Goal: Transaction & Acquisition: Purchase product/service

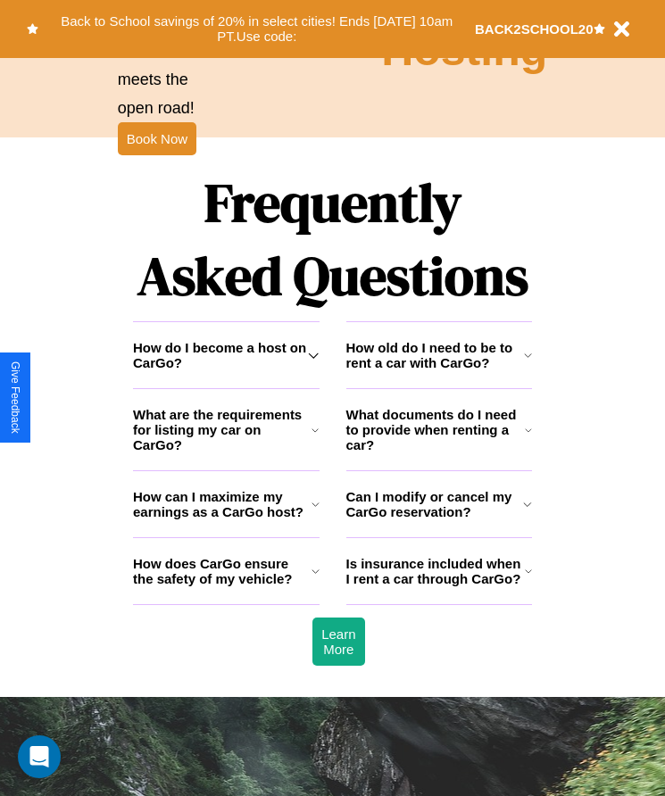
scroll to position [2328, 0]
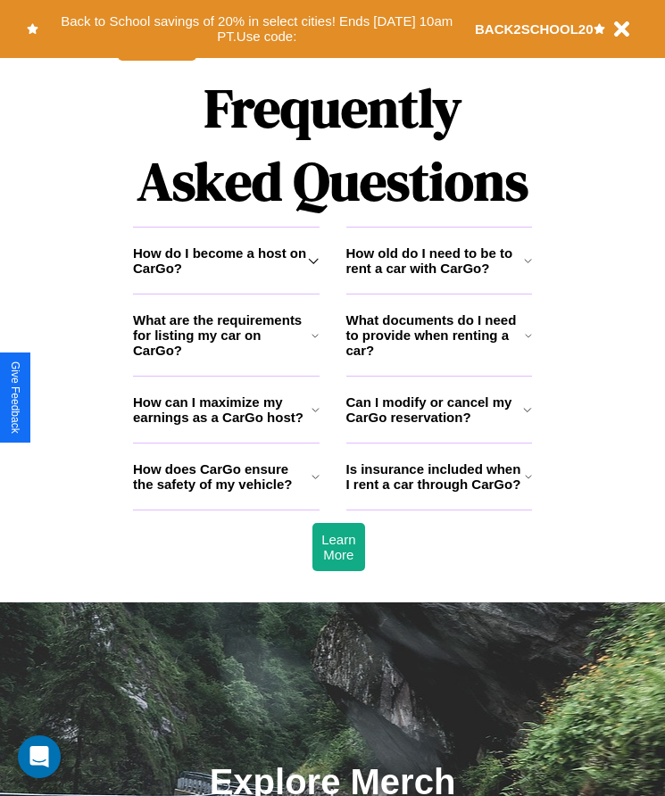
click at [438, 276] on h3 "How old do I need to be to rent a car with CarGo?" at bounding box center [435, 260] width 178 height 30
click at [528, 417] on icon at bounding box center [527, 410] width 9 height 14
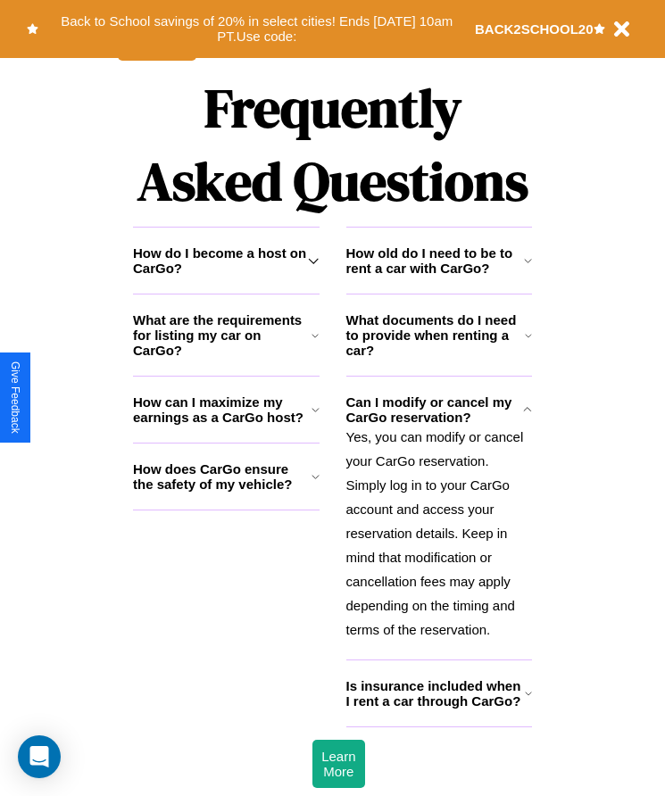
click at [438, 276] on h3 "How old do I need to be to rent a car with CarGo?" at bounding box center [435, 260] width 178 height 30
click at [256, 29] on button "Back to School savings of 20% in select cities! Ends 9/1 at 10am PT. Use code:" at bounding box center [256, 29] width 437 height 40
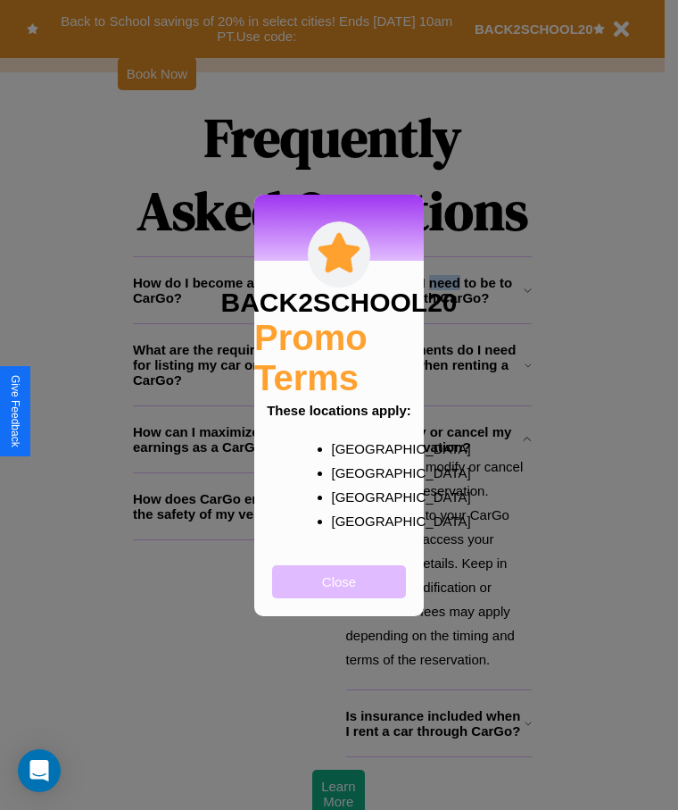
click at [339, 593] on button "Close" at bounding box center [339, 581] width 134 height 33
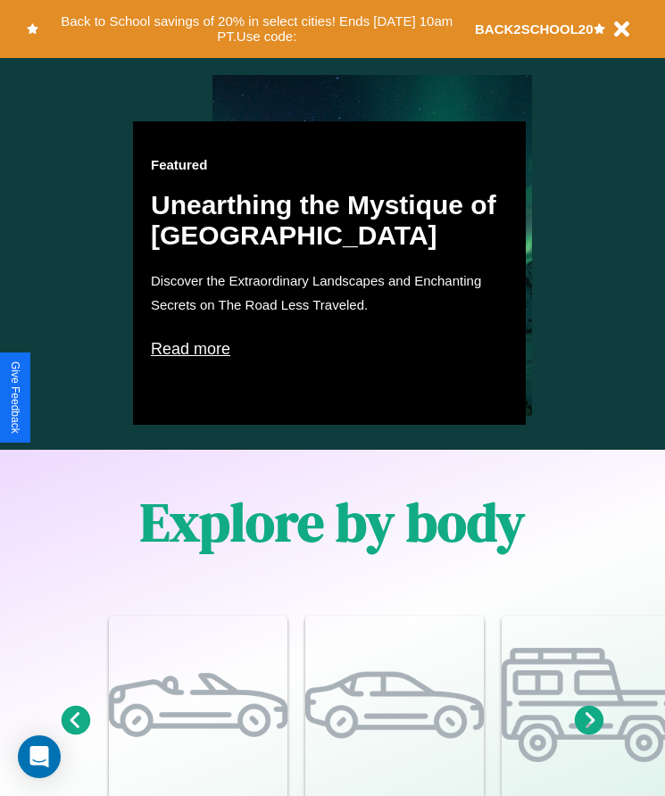
scroll to position [1024, 0]
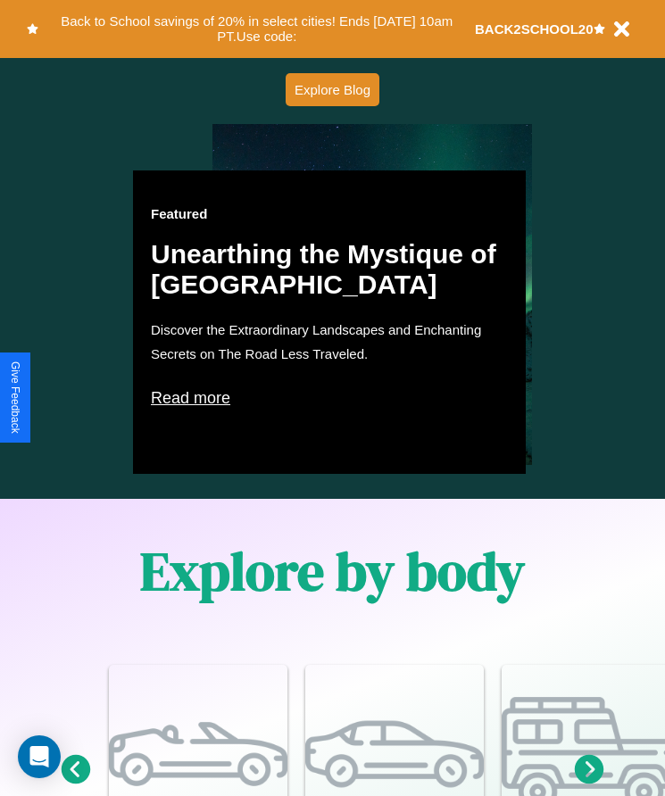
click at [329, 398] on p "Read more" at bounding box center [329, 398] width 357 height 29
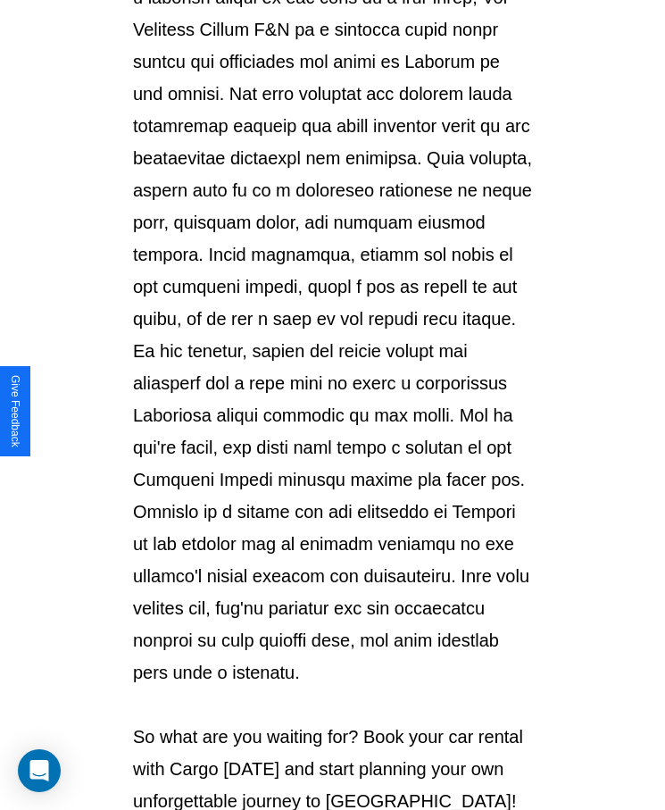
scroll to position [1886, 0]
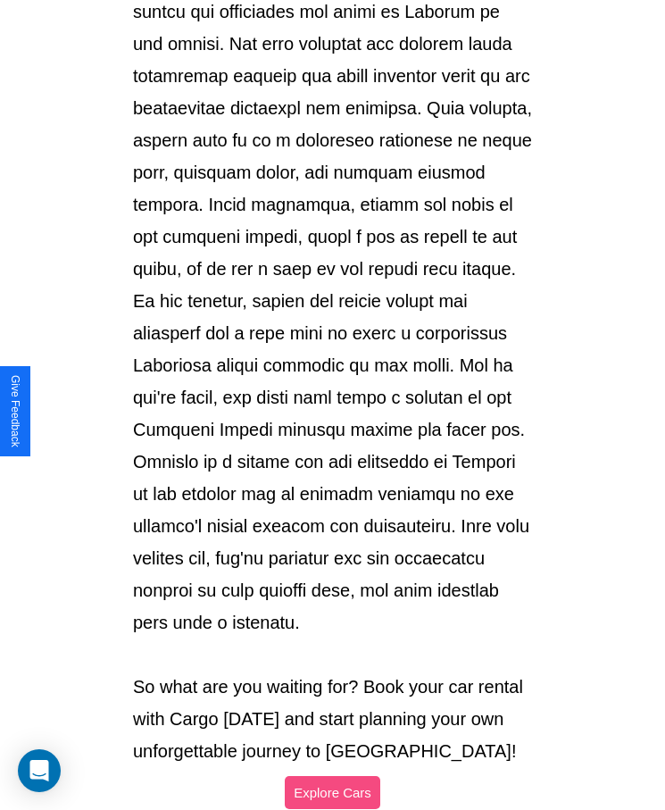
click at [332, 776] on button "Explore Cars" at bounding box center [333, 792] width 96 height 33
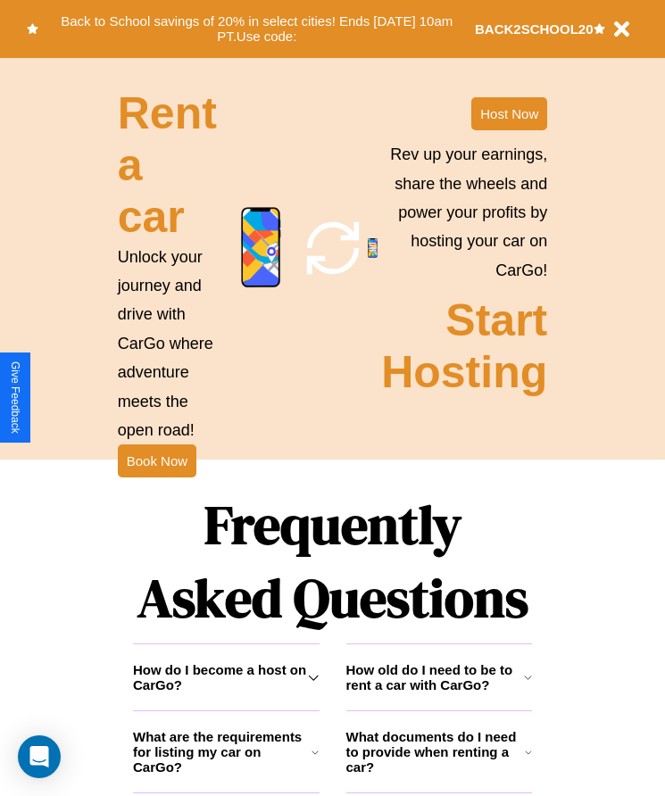
scroll to position [2004, 0]
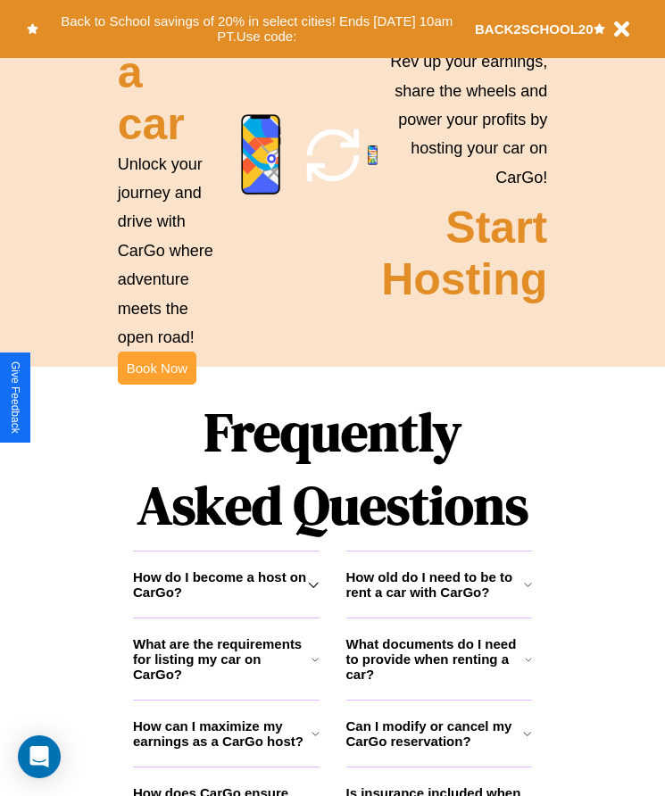
click at [156, 385] on button "Book Now" at bounding box center [157, 368] width 79 height 33
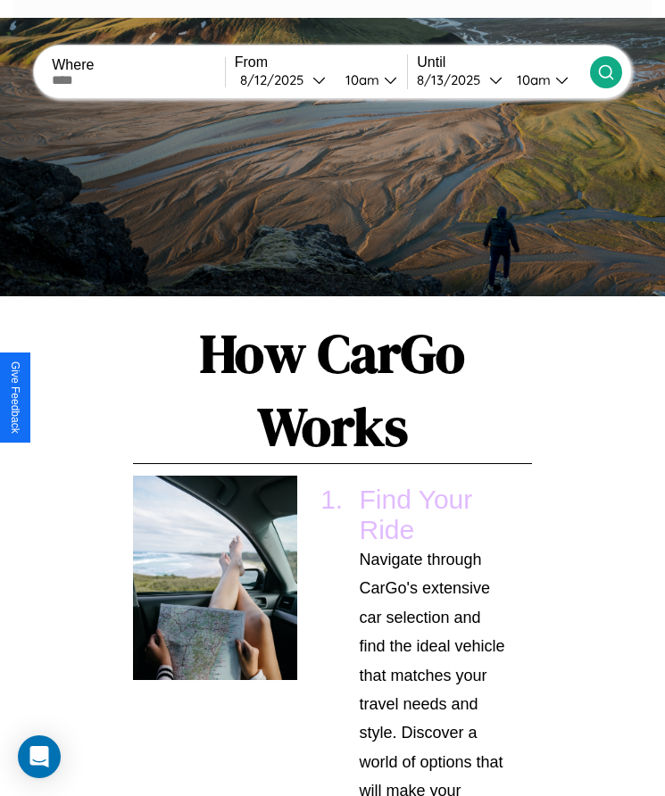
click at [140, 79] on input "text" at bounding box center [138, 80] width 173 height 14
type input "******"
click at [287, 79] on div "8 / 12 / 2025" at bounding box center [276, 79] width 72 height 17
select select "*"
select select "****"
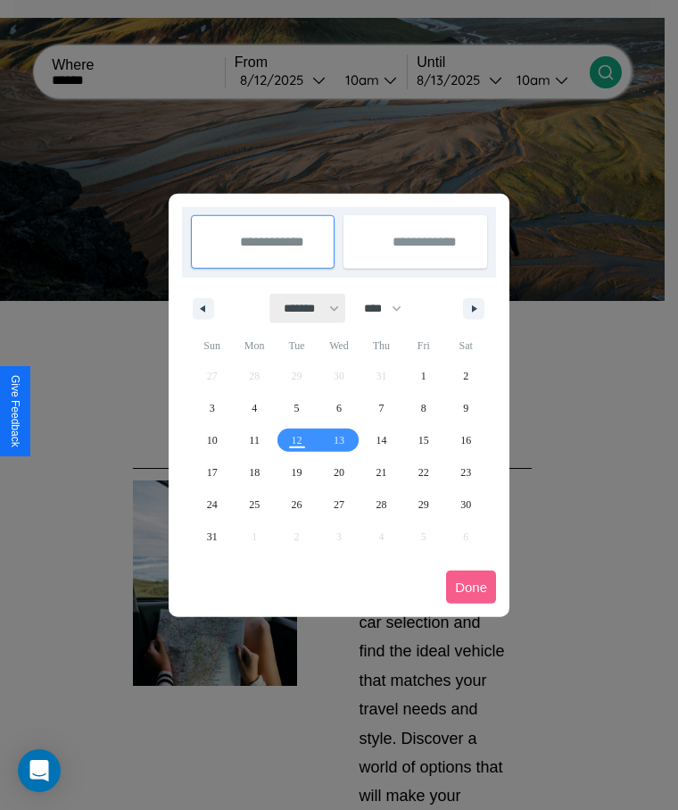
click at [304, 308] on select "******* ******** ***** ***** *** **** **** ****** ********* ******* ******** **…" at bounding box center [308, 308] width 76 height 29
click at [296, 503] on span "26" at bounding box center [297, 504] width 11 height 32
type input "**********"
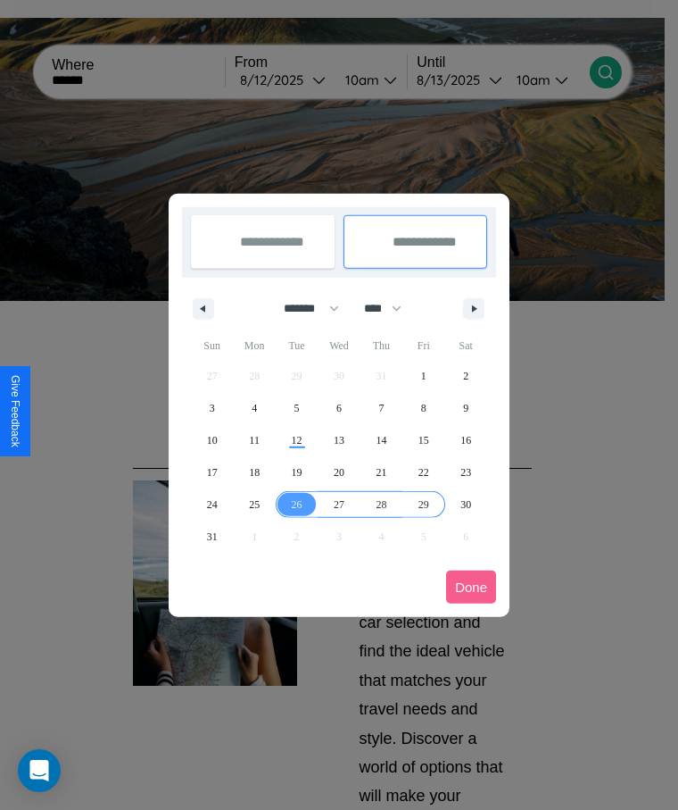
click at [423, 503] on span "29" at bounding box center [424, 504] width 11 height 32
type input "**********"
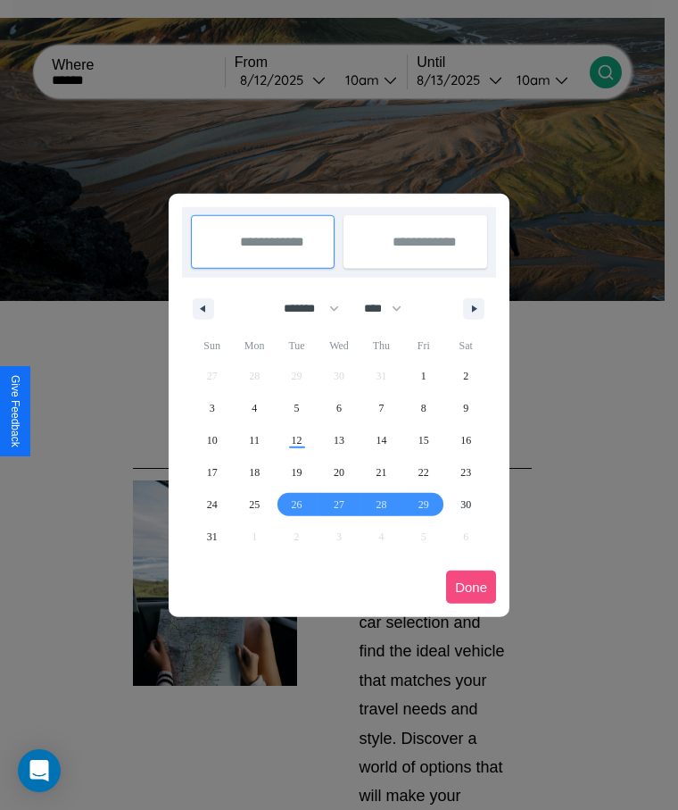
click at [471, 586] on button "Done" at bounding box center [471, 586] width 50 height 33
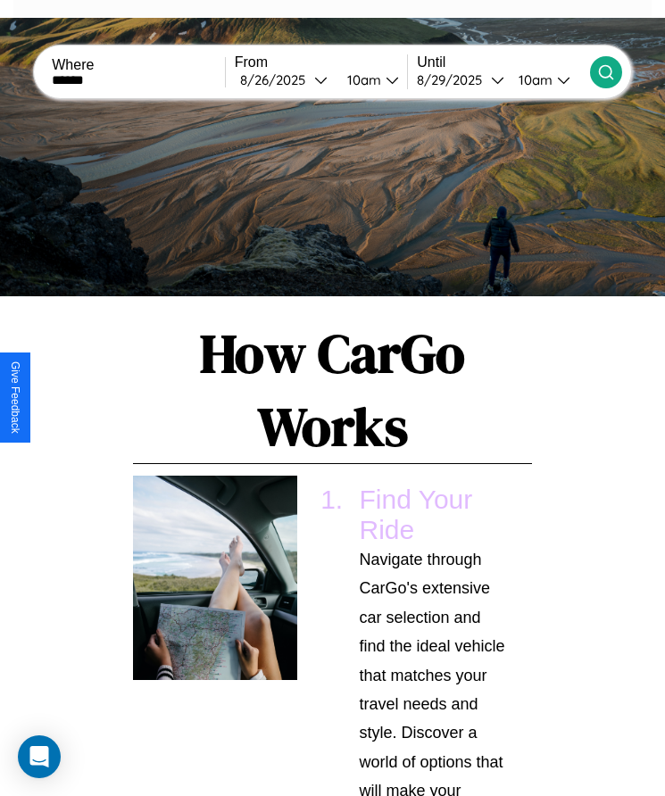
click at [605, 71] on icon at bounding box center [606, 72] width 18 height 18
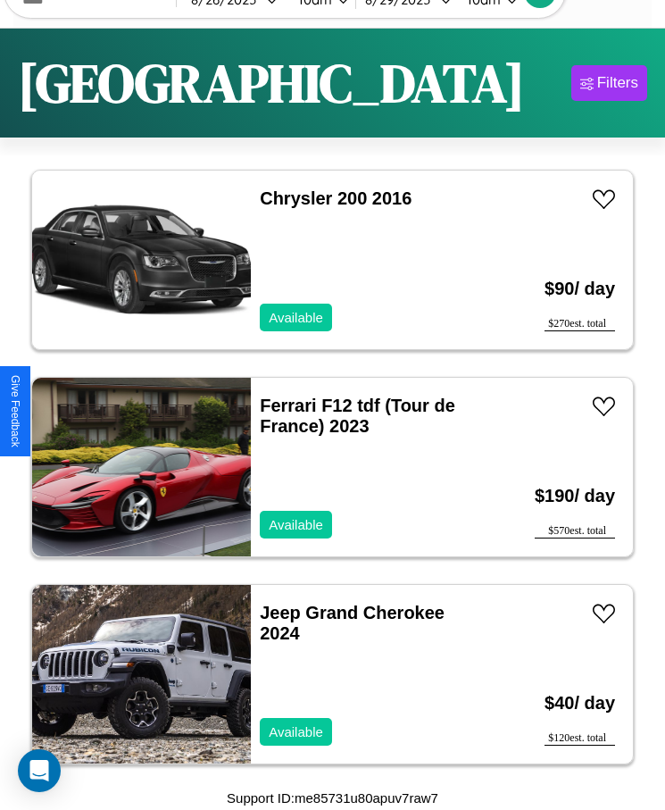
scroll to position [1463, 0]
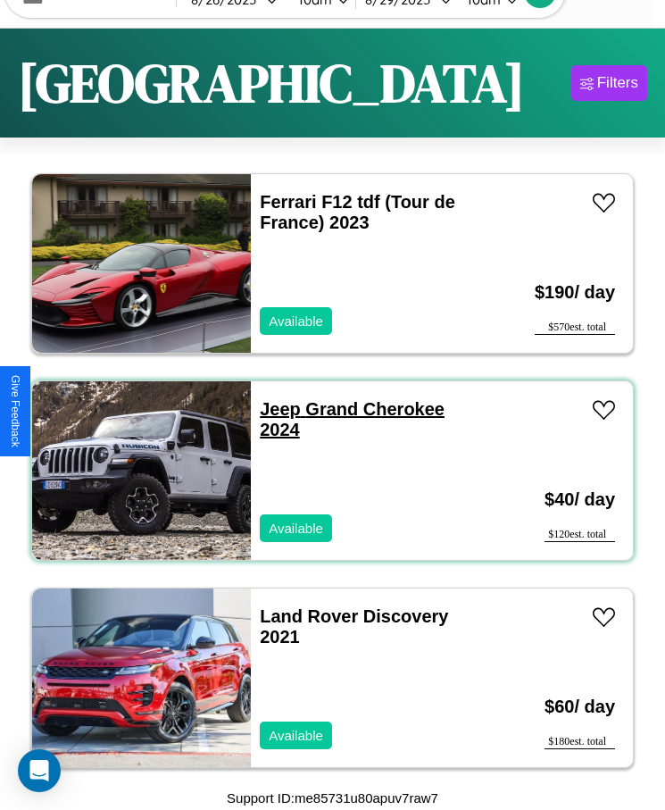
click at [275, 409] on link "Jeep Grand Cherokee 2024" at bounding box center [352, 419] width 185 height 40
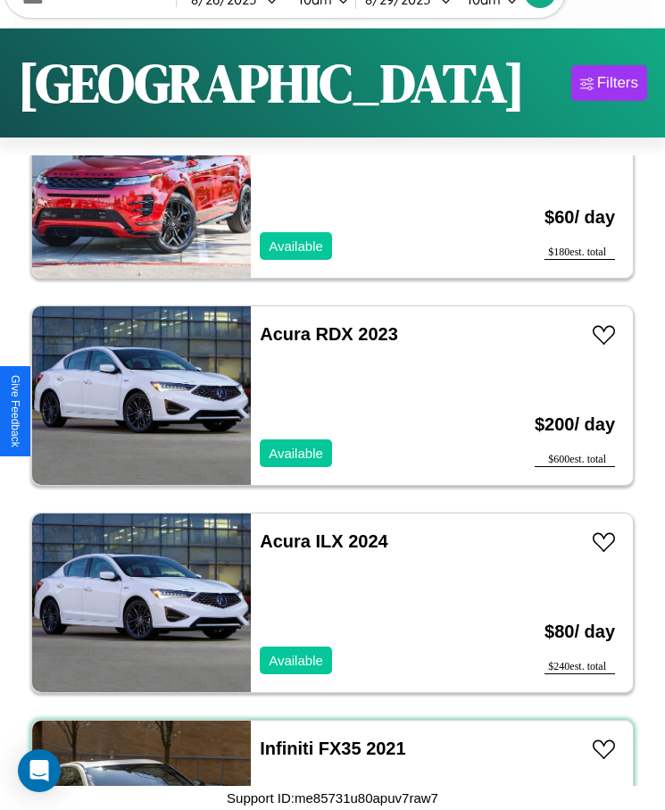
scroll to position [21, 0]
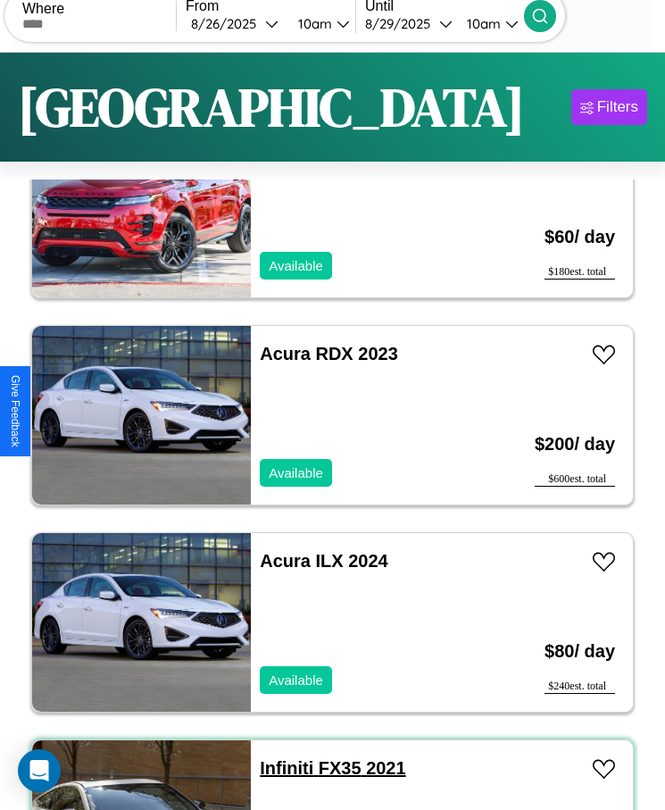
click at [281, 768] on link "Infiniti FX35 2021" at bounding box center [333, 768] width 146 height 20
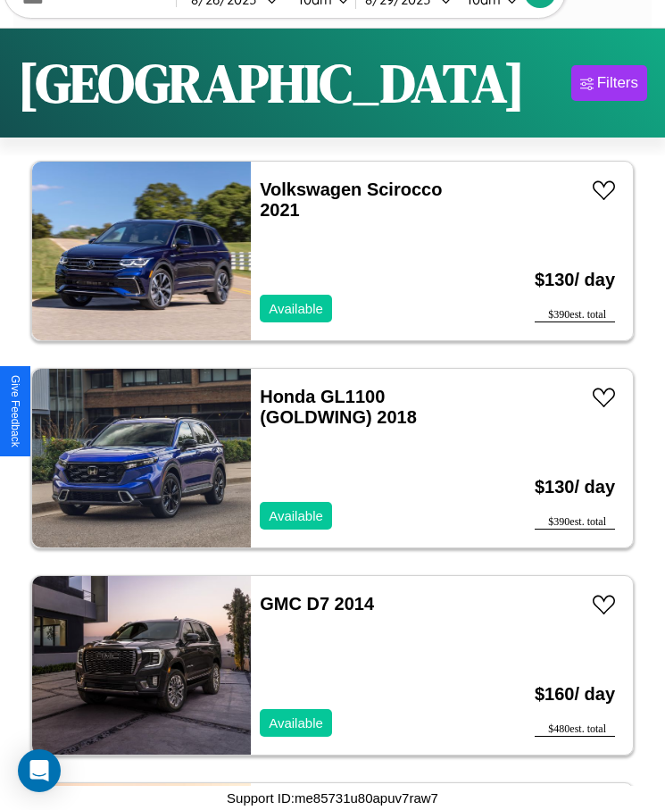
scroll to position [7676, 0]
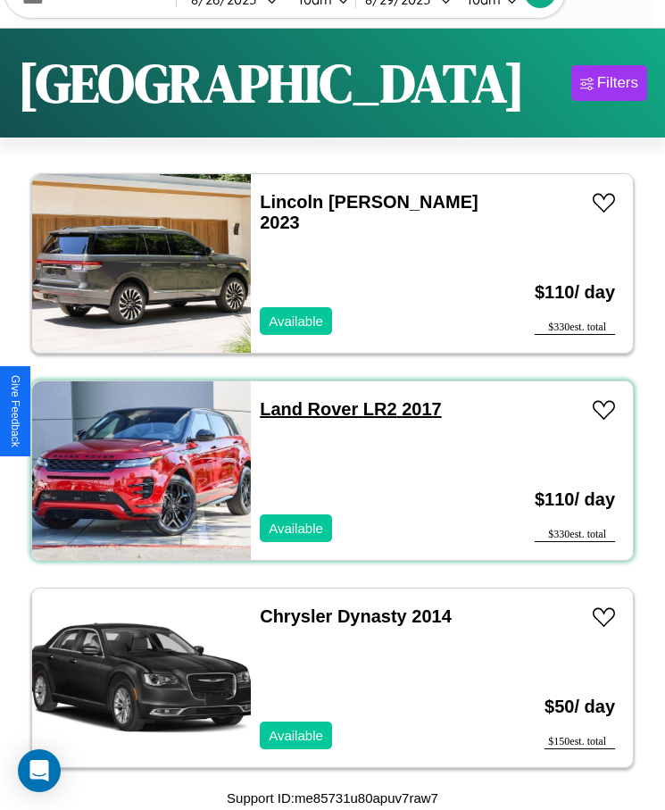
click at [304, 409] on link "Land Rover LR2 2017" at bounding box center [350, 409] width 181 height 20
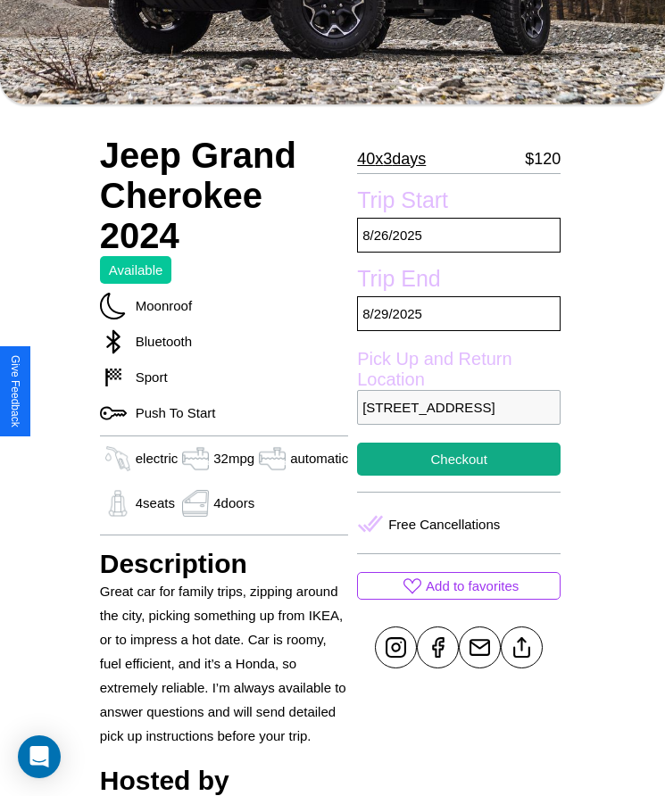
scroll to position [386, 0]
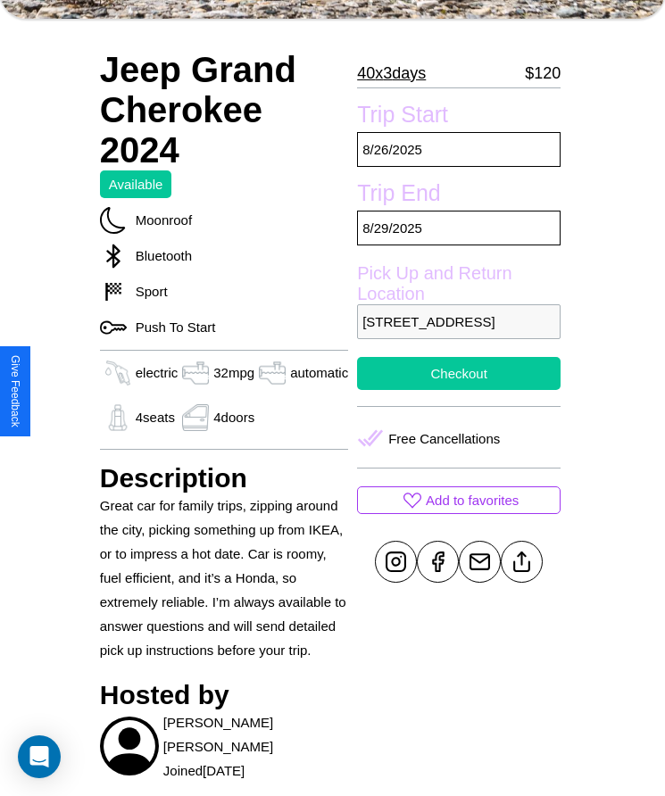
click at [454, 390] on button "Checkout" at bounding box center [459, 373] width 204 height 33
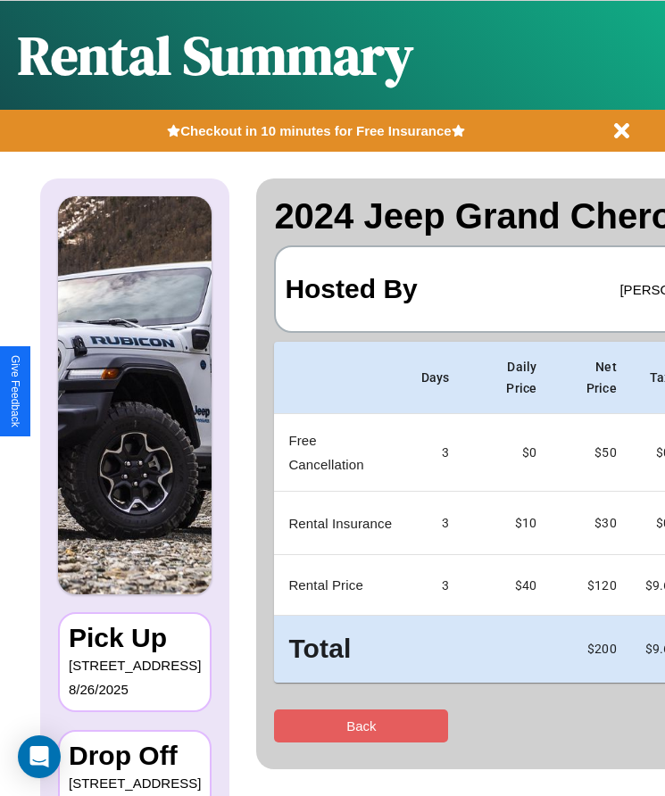
scroll to position [0, 105]
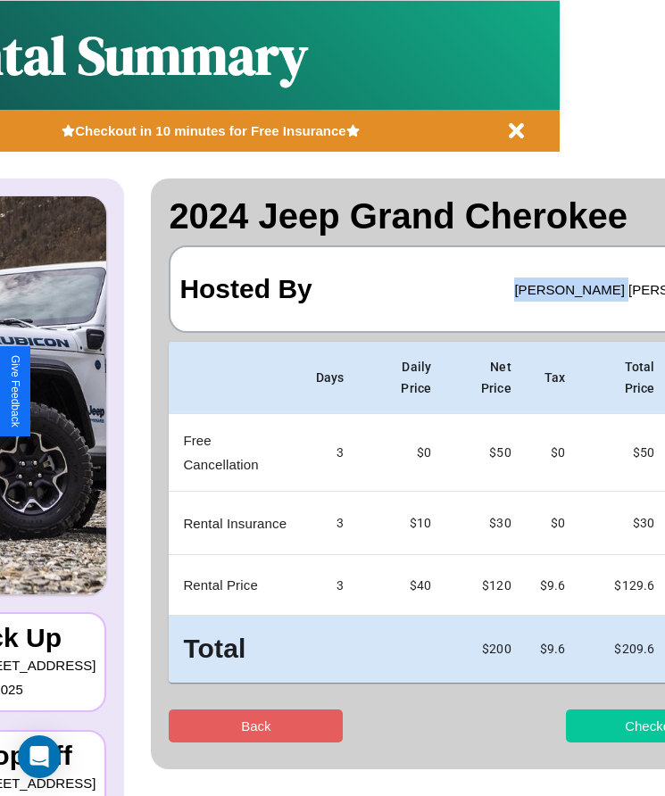
click at [583, 726] on button "Checkout" at bounding box center [653, 726] width 174 height 33
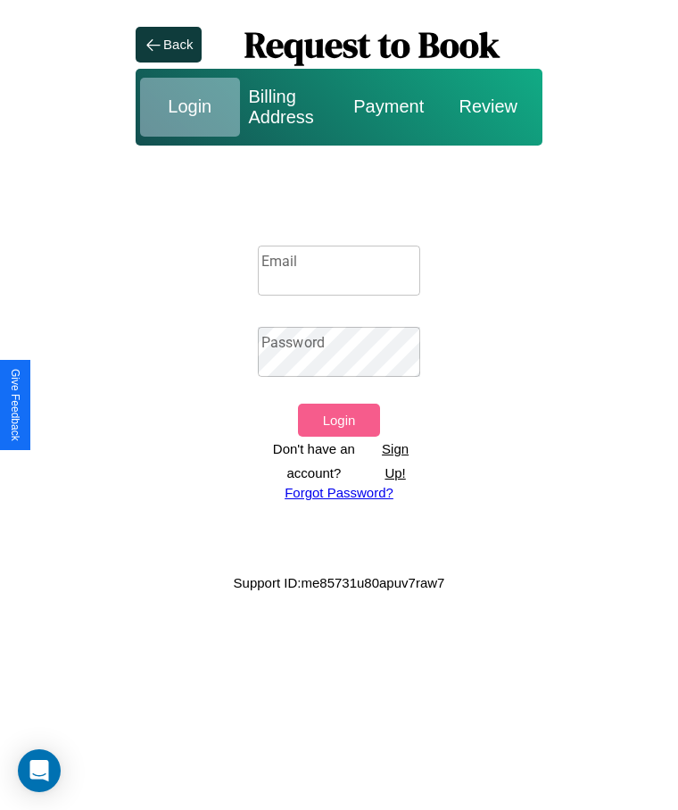
click at [339, 270] on input "Email" at bounding box center [339, 270] width 162 height 50
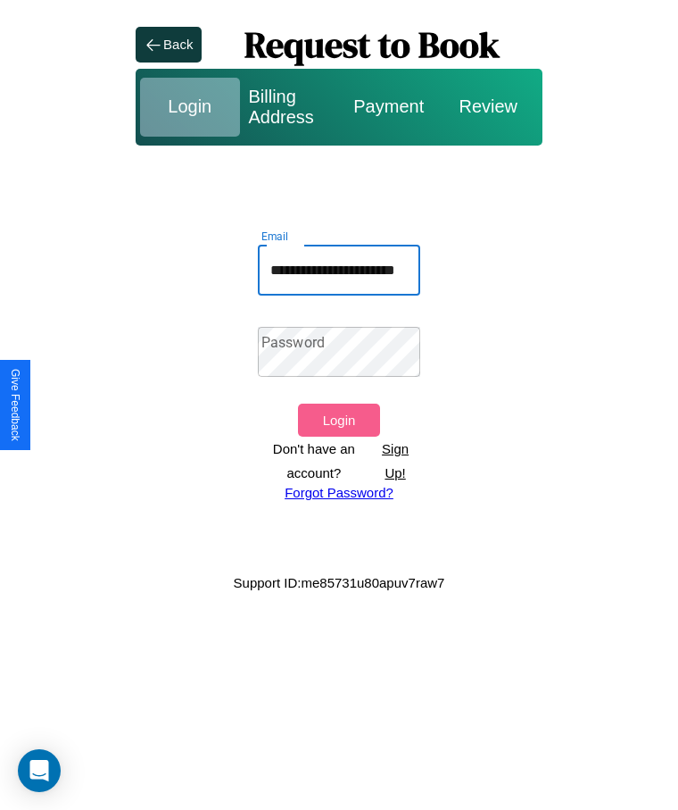
scroll to position [0, 32]
type input "**********"
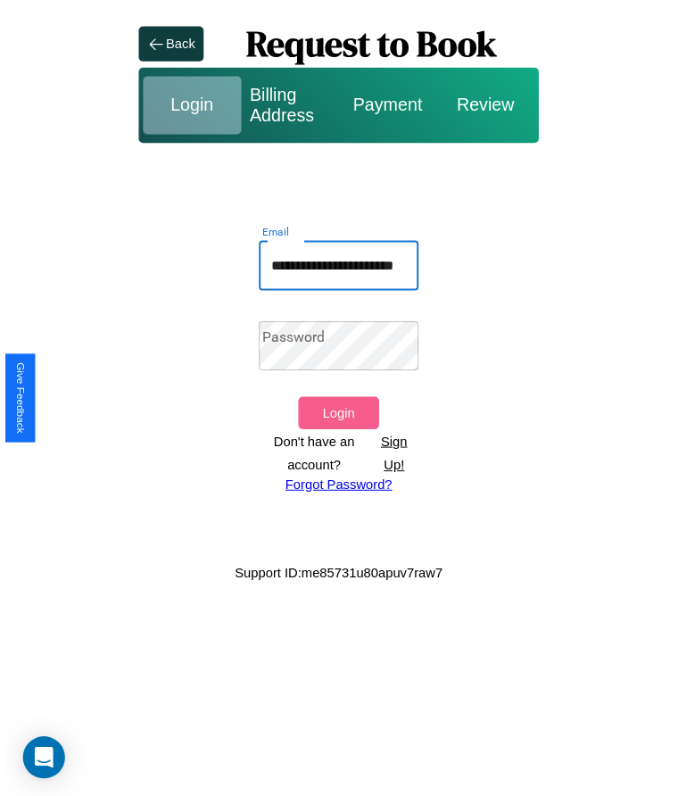
scroll to position [0, 0]
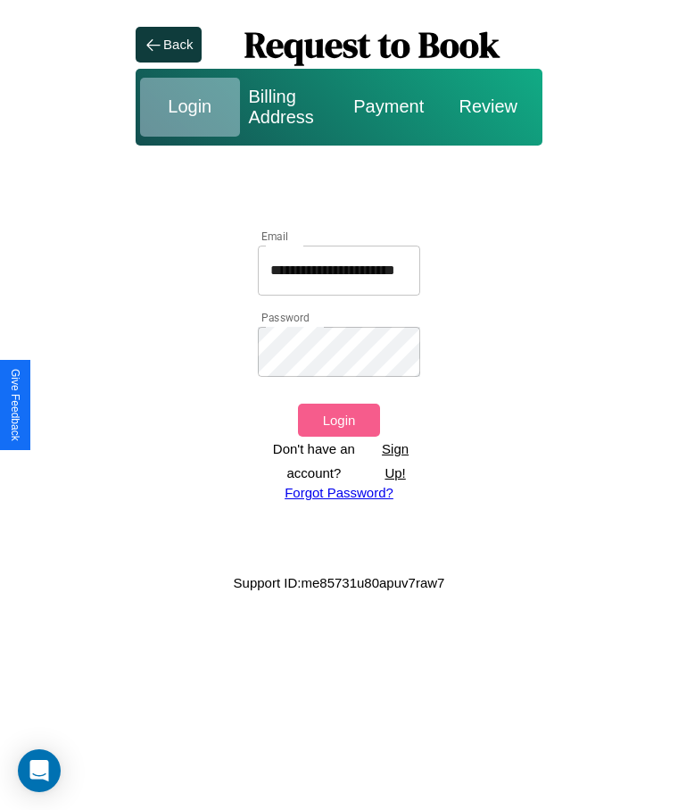
click at [338, 420] on button "Login" at bounding box center [338, 419] width 81 height 33
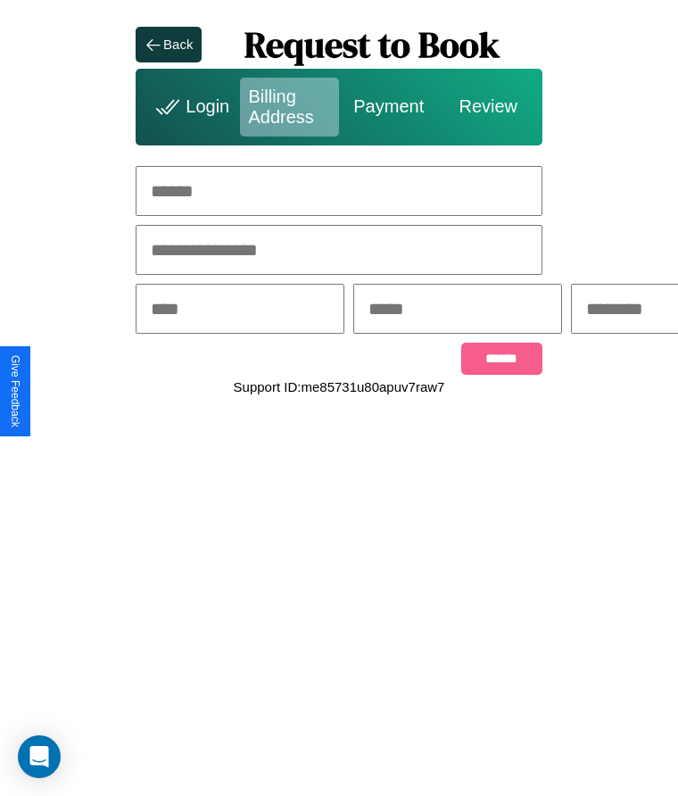
scroll to position [0, 276]
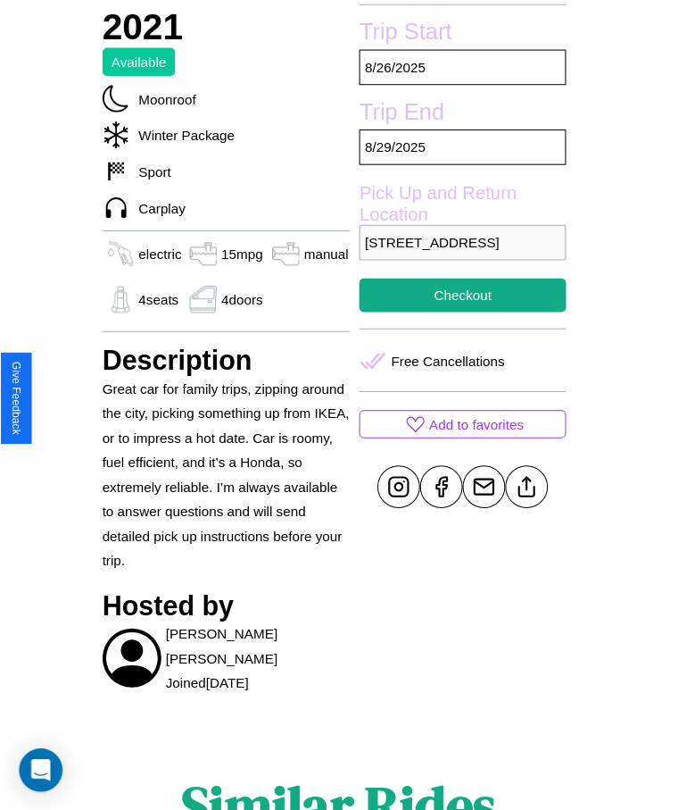
scroll to position [554, 0]
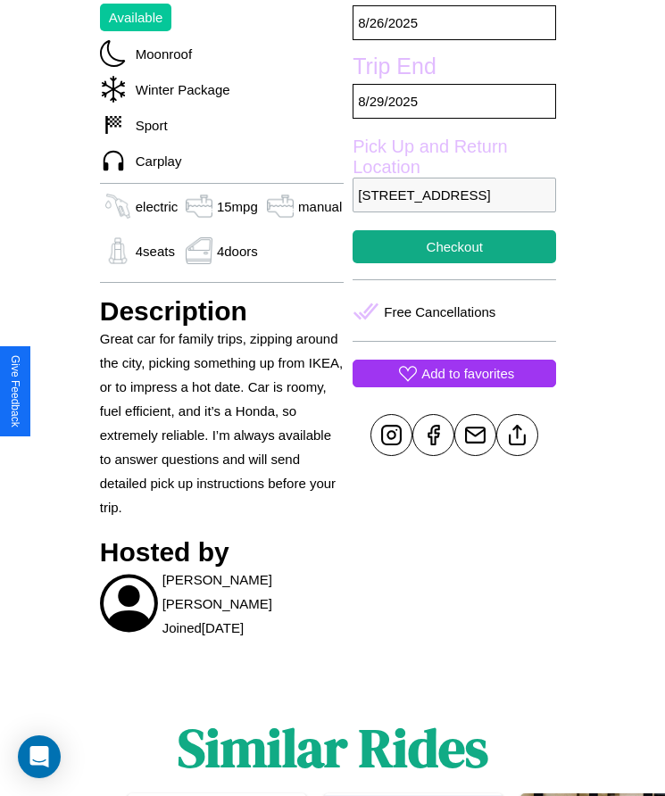
click at [454, 386] on p "Add to favorites" at bounding box center [467, 374] width 93 height 24
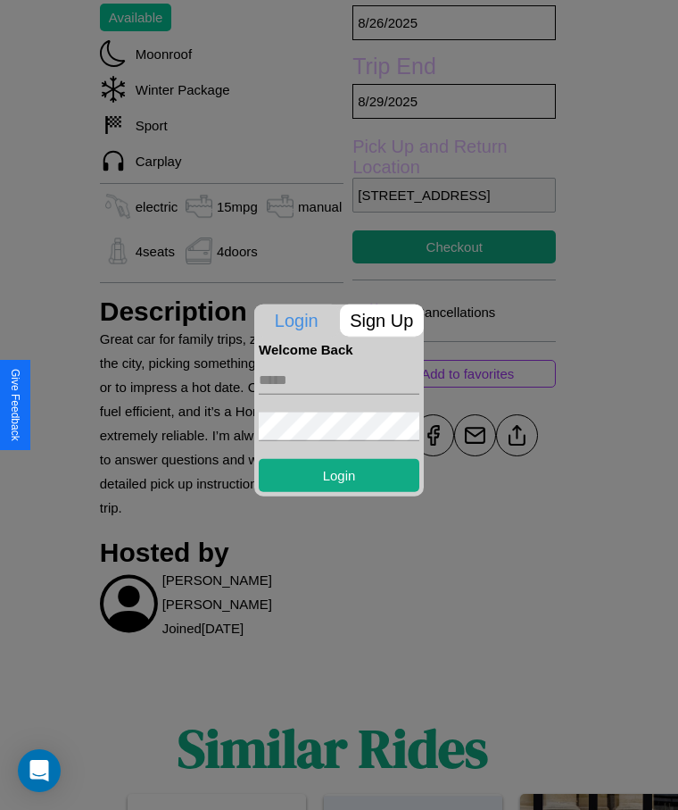
click at [339, 379] on input "text" at bounding box center [339, 379] width 161 height 29
type input "**********"
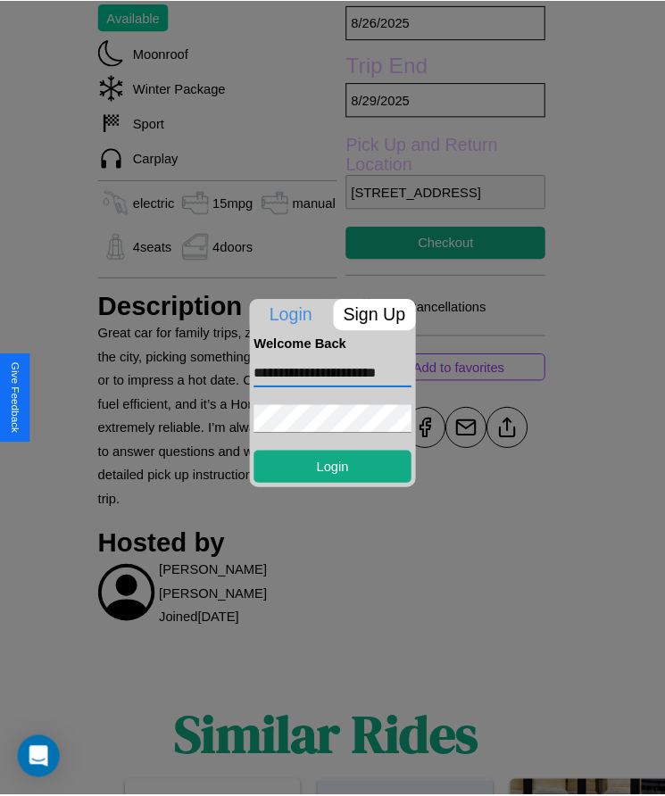
scroll to position [0, 0]
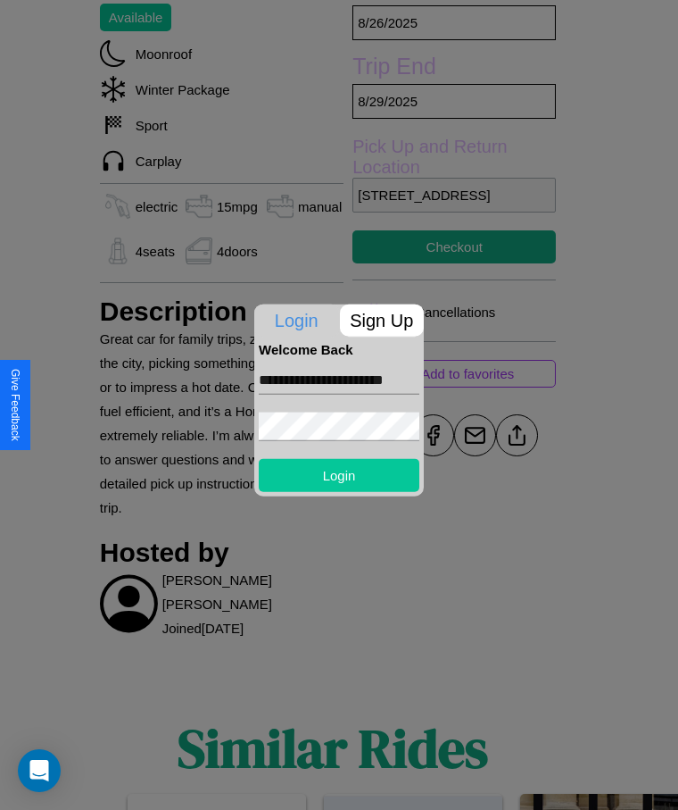
click at [339, 474] on button "Login" at bounding box center [339, 474] width 161 height 33
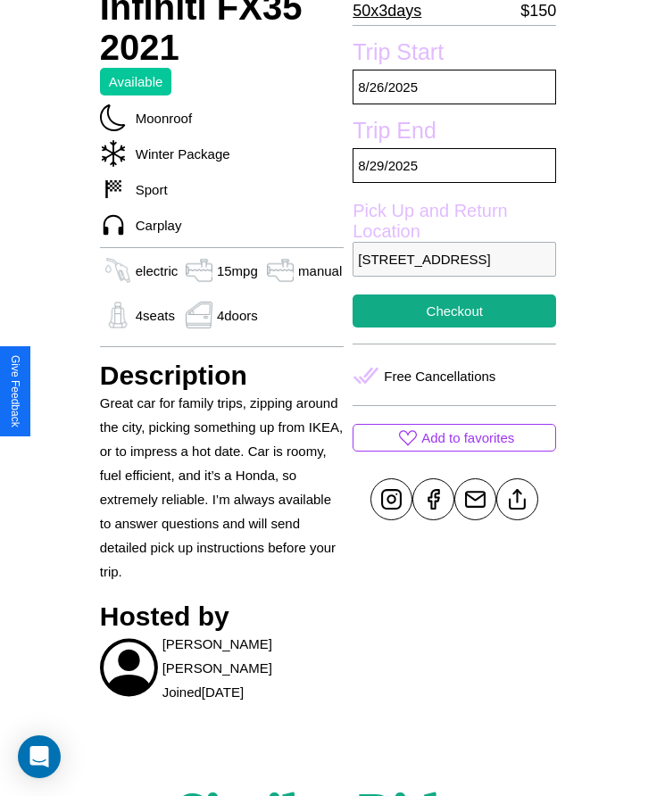
scroll to position [428, 0]
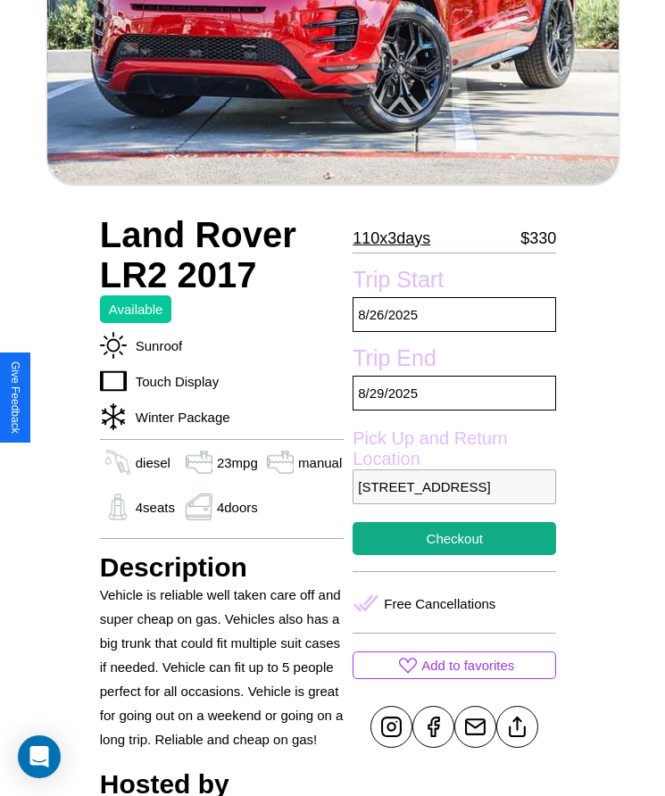
scroll to position [370, 0]
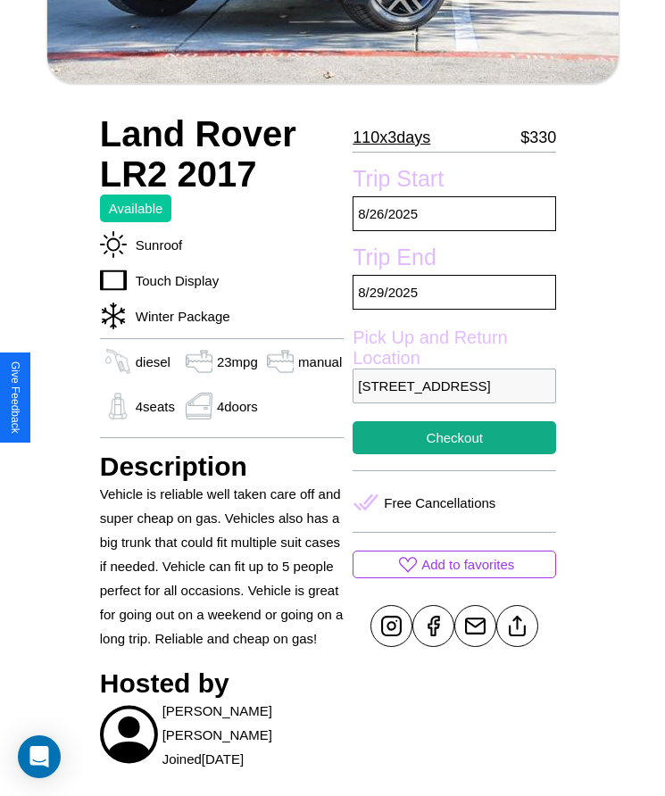
click at [454, 398] on p "706 Lake Street Athens 37453 Greece" at bounding box center [455, 386] width 204 height 35
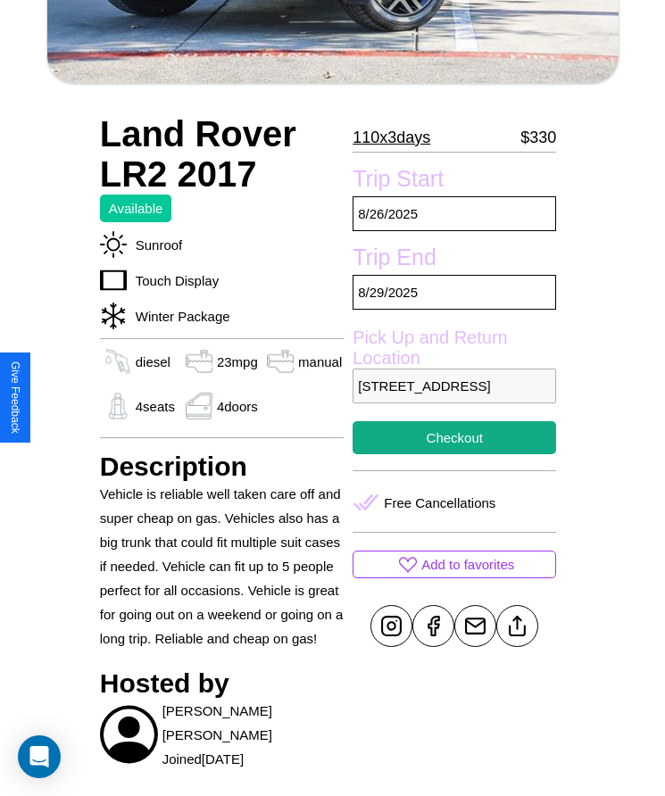
click at [454, 398] on p "706 Lake Street Athens 37453 Greece" at bounding box center [455, 386] width 204 height 35
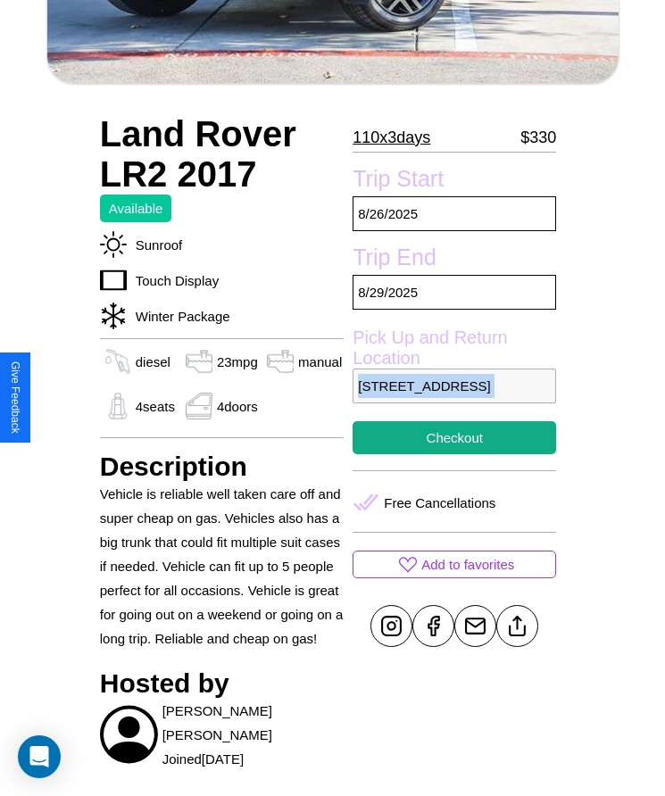
click at [454, 398] on p "706 Lake Street Athens 37453 Greece" at bounding box center [455, 386] width 204 height 35
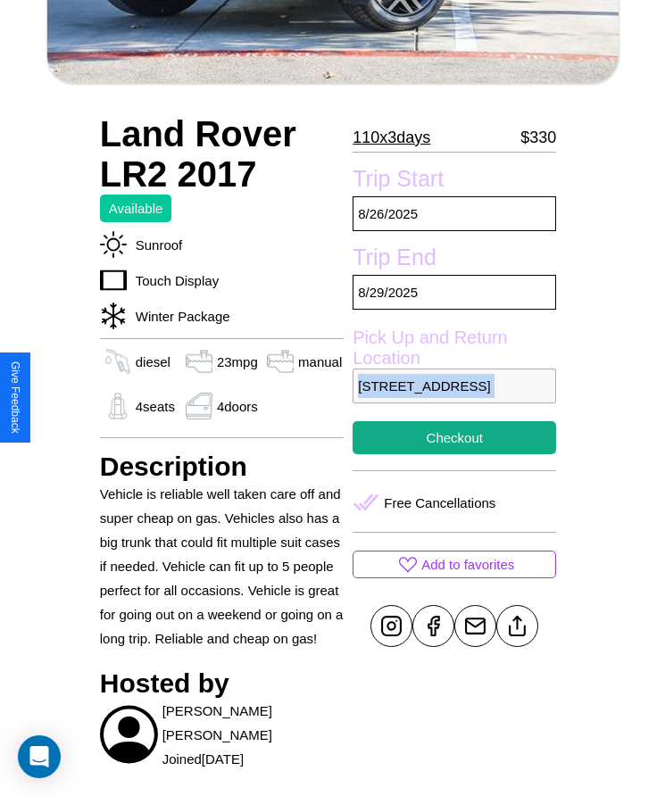
click at [454, 398] on p "706 Lake Street Athens 37453 Greece" at bounding box center [455, 386] width 204 height 35
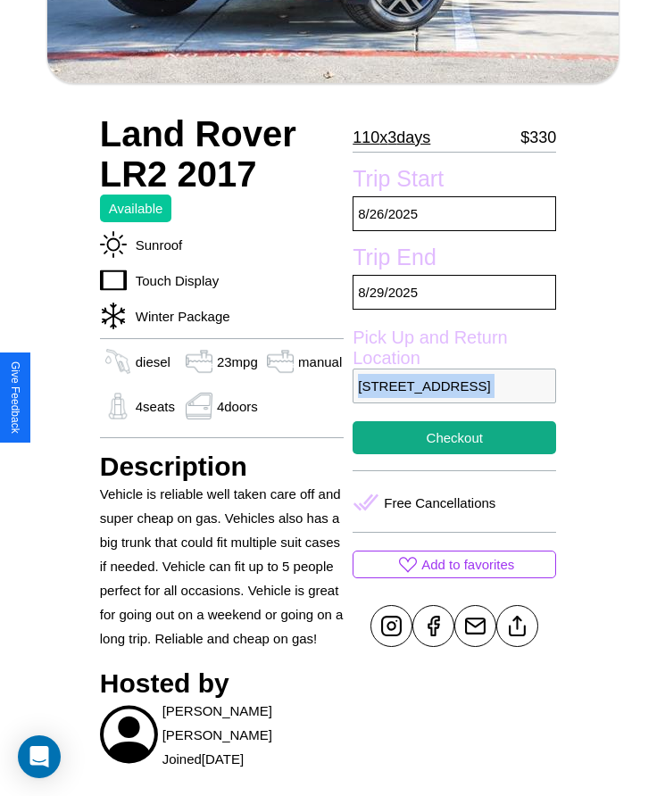
click at [454, 398] on p "706 Lake Street Athens 37453 Greece" at bounding box center [455, 386] width 204 height 35
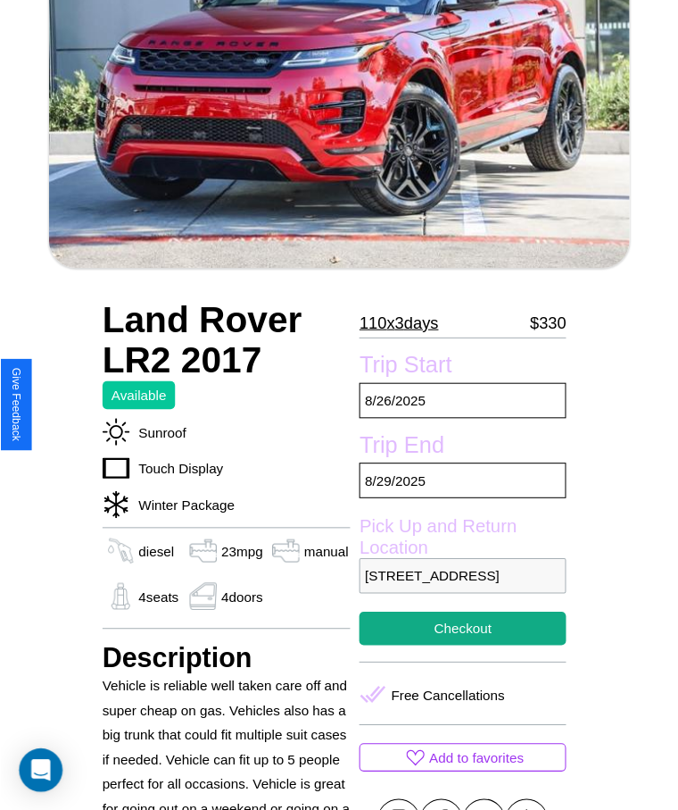
scroll to position [187, 0]
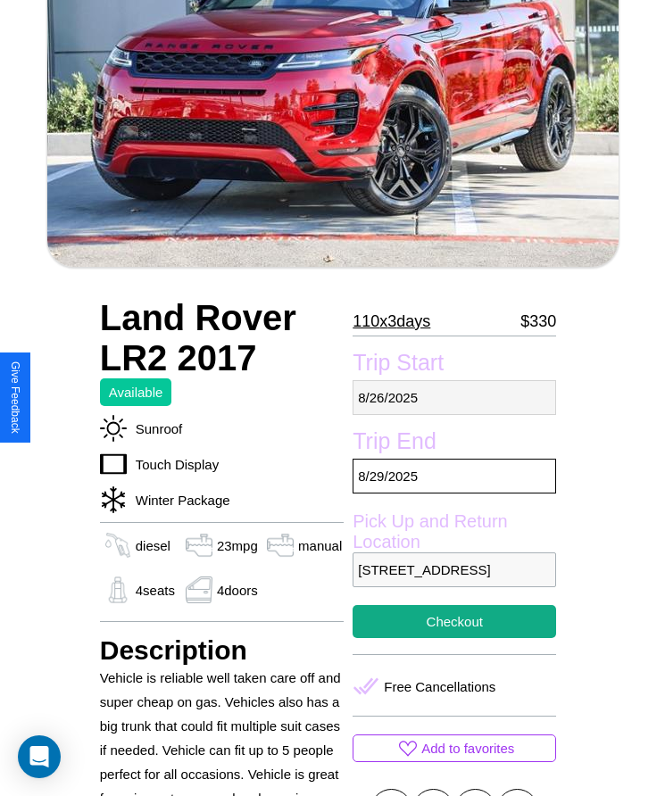
click at [454, 397] on p "8 / 26 / 2025" at bounding box center [455, 397] width 204 height 35
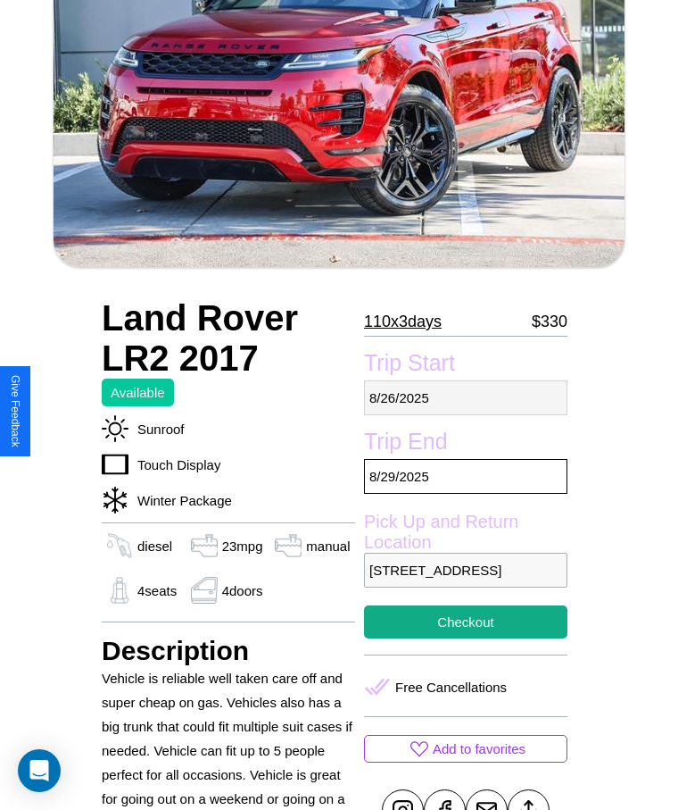
select select "*"
select select "****"
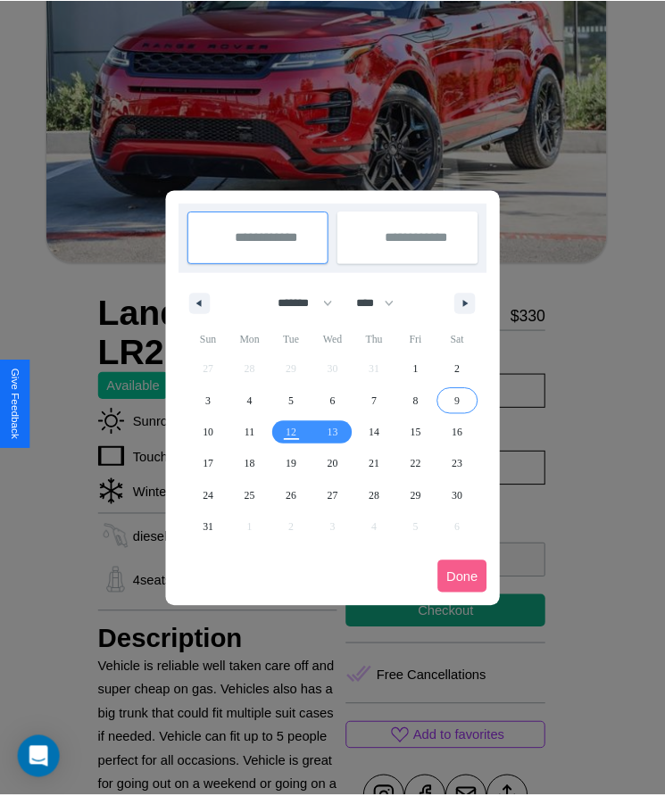
scroll to position [0, 0]
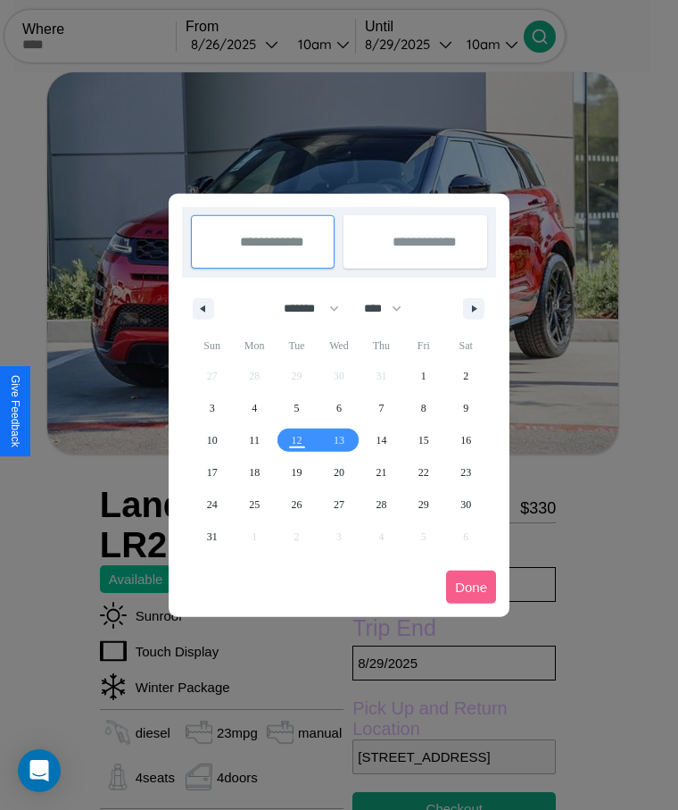
click at [259, 44] on div at bounding box center [339, 405] width 678 height 810
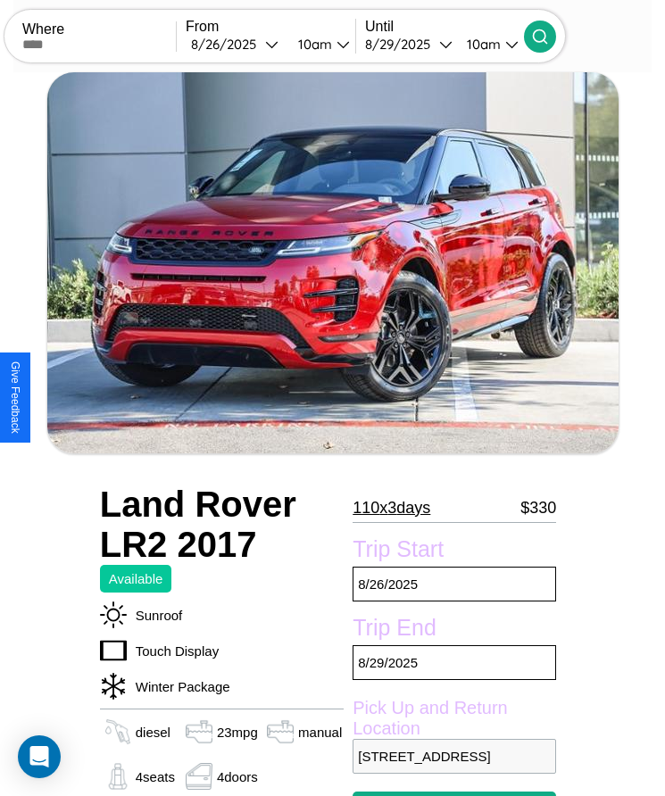
scroll to position [127, 0]
